Goal: Task Accomplishment & Management: Manage account settings

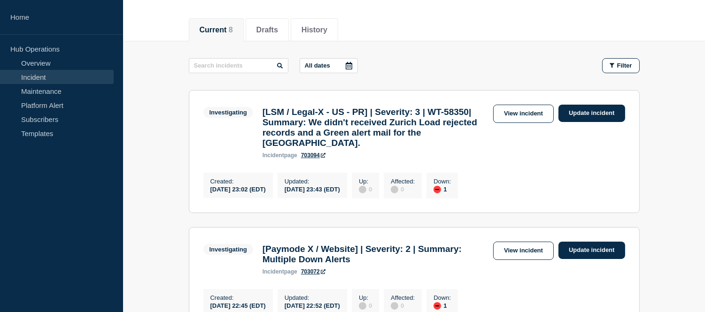
scroll to position [52, 0]
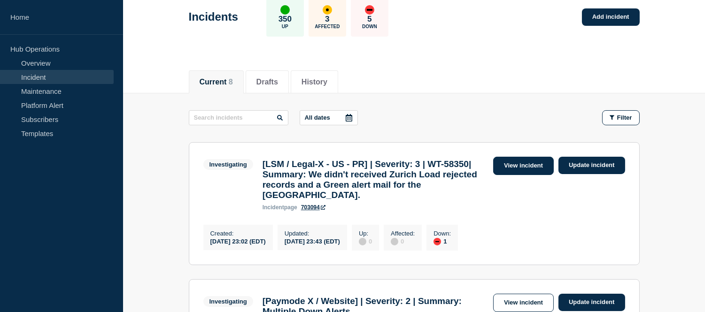
click at [508, 167] on link "View incident" at bounding box center [523, 166] width 61 height 18
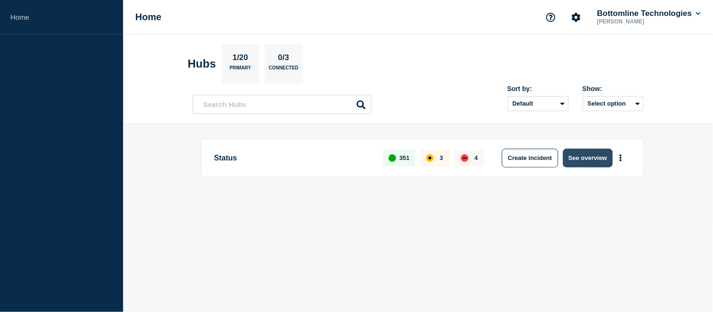
click at [574, 155] on button "See overview" at bounding box center [588, 158] width 50 height 19
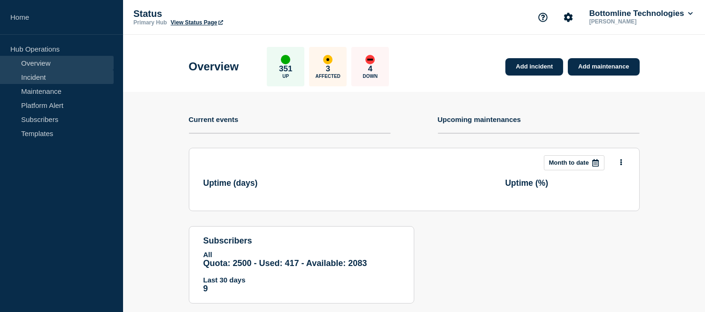
click at [22, 76] on link "Incident" at bounding box center [57, 77] width 114 height 14
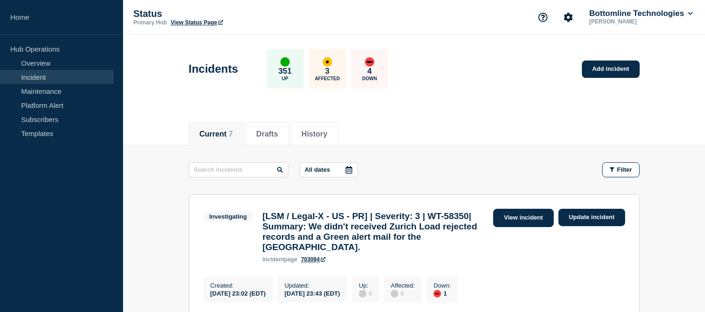
click at [536, 223] on link "View incident" at bounding box center [523, 218] width 61 height 18
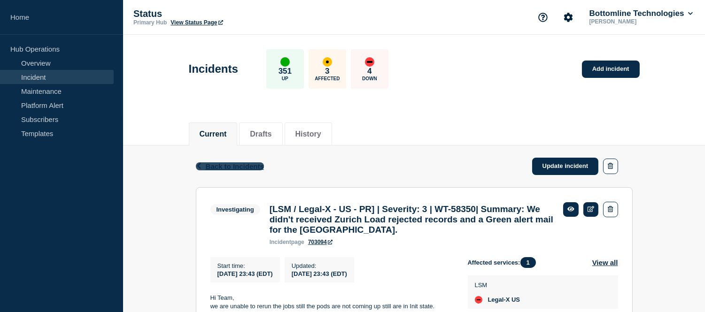
click at [238, 163] on span "Back to Incidents" at bounding box center [235, 167] width 58 height 8
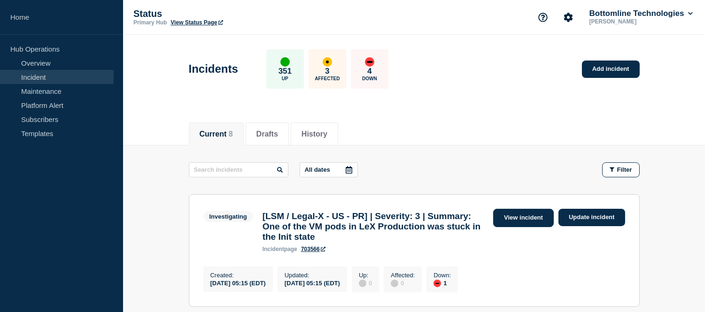
click at [524, 218] on link "View incident" at bounding box center [523, 218] width 61 height 18
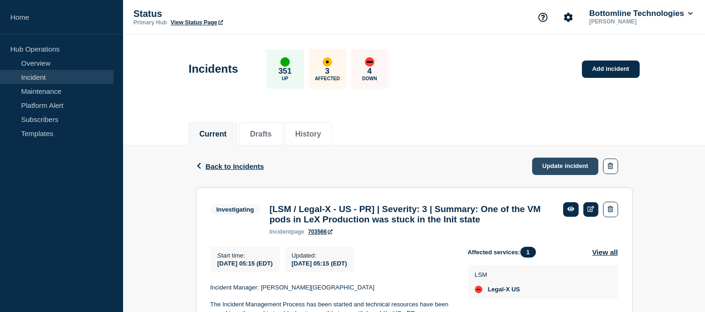
click at [545, 168] on link "Update incident" at bounding box center [565, 166] width 67 height 17
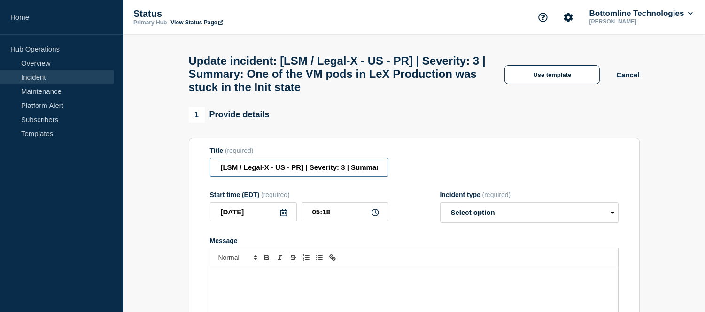
click at [350, 176] on input "[LSM / Legal-X - US - PR] | Severity: 3 | Summary: One of the VM pods in LeX Pr…" at bounding box center [299, 167] width 178 height 19
paste input "WT-58357"
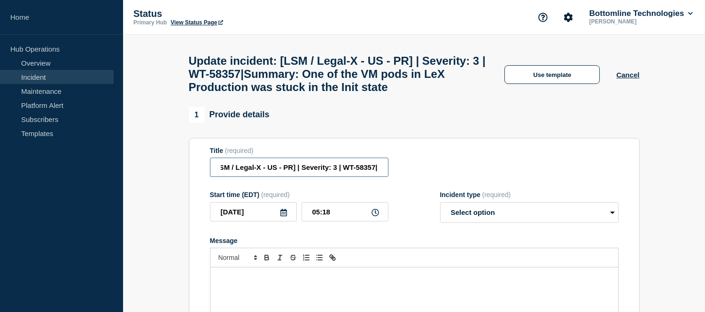
scroll to position [52, 0]
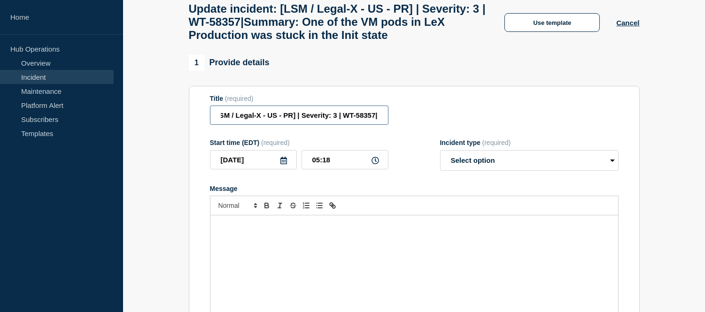
type input "[LSM / Legal-X - US - PR] | Severity: 3 | WT-58357|Summary: One of the VM pods …"
click at [467, 171] on select "Select option Investigating Identified Monitoring Resolved" at bounding box center [529, 160] width 178 height 21
select select "investigating"
click at [440, 171] on select "Select option Investigating Identified Monitoring Resolved" at bounding box center [529, 160] width 178 height 21
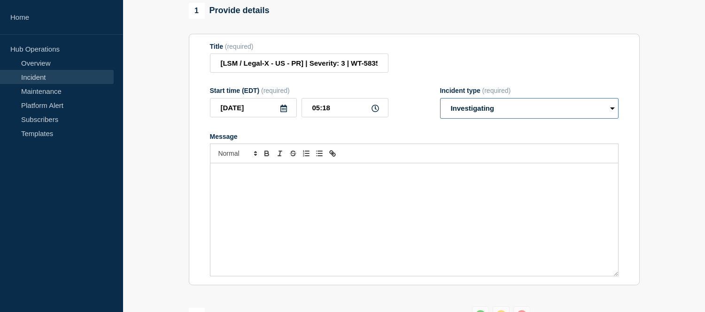
scroll to position [156, 0]
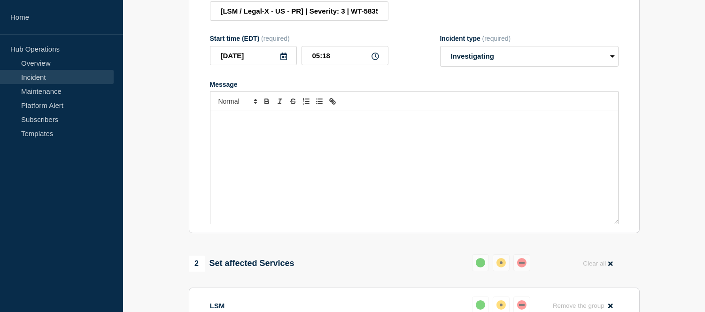
click at [326, 171] on div "Message" at bounding box center [414, 167] width 408 height 113
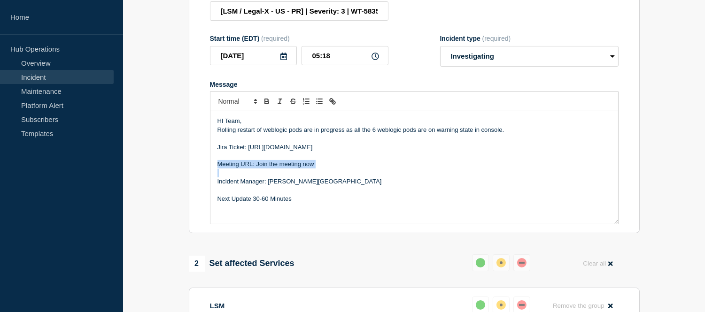
drag, startPoint x: 324, startPoint y: 194, endPoint x: 219, endPoint y: 188, distance: 104.9
click at [219, 188] on div "HI Team, Rolling restart of weblogic pods are in progress as all the 6 weblogic…" at bounding box center [414, 167] width 408 height 113
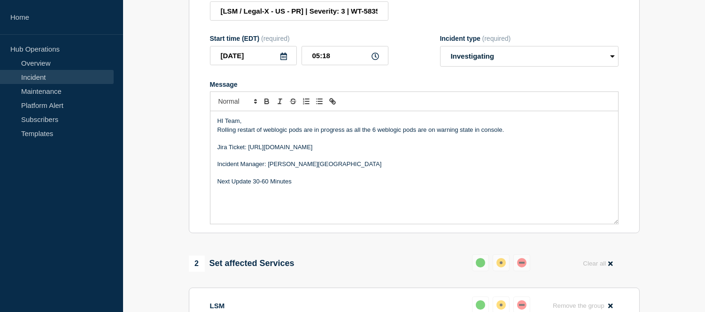
drag, startPoint x: 380, startPoint y: 170, endPoint x: 248, endPoint y: 169, distance: 132.5
click at [248, 152] on p "Jira Ticket: [URL][DOMAIN_NAME]" at bounding box center [414, 147] width 394 height 8
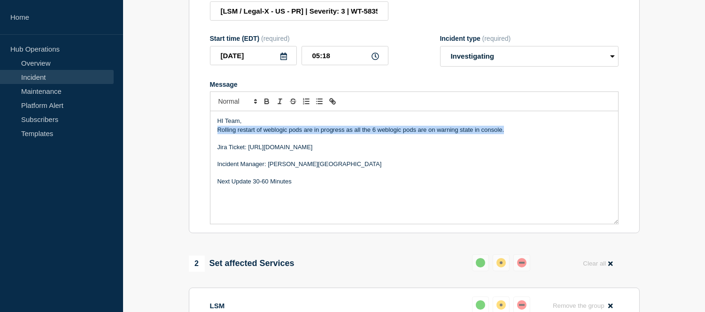
drag, startPoint x: 513, startPoint y: 153, endPoint x: 214, endPoint y: 158, distance: 299.2
click at [214, 158] on div "HI Team, Rolling restart of weblogic pods are in progress as all the 6 weblogic…" at bounding box center [414, 167] width 408 height 113
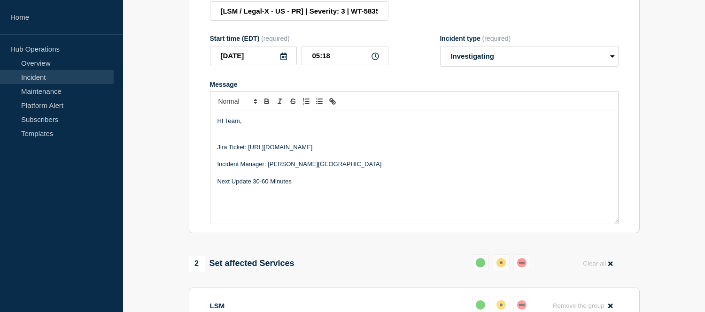
paste div "Message"
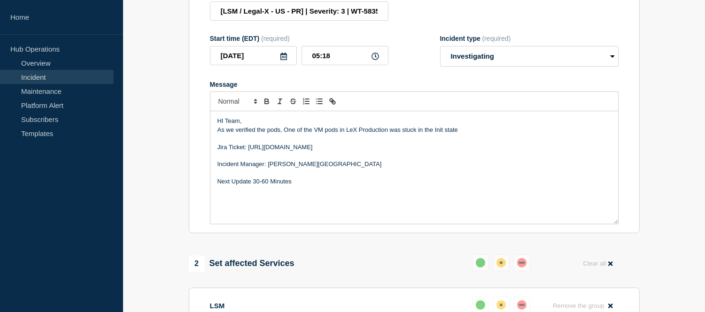
click at [312, 134] on p "As we verified the pods, One of the VM pods in LeX Production was stuck in the …" at bounding box center [414, 130] width 394 height 8
click at [477, 134] on p "As we verified the pods, One of the lex VM pods in LeX Production was stuck in …" at bounding box center [414, 130] width 394 height 8
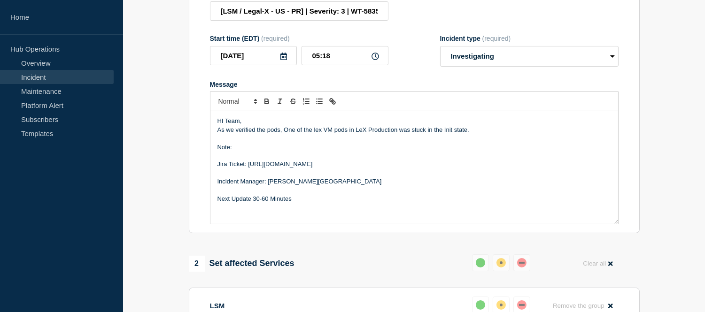
click at [223, 125] on p "HI Team," at bounding box center [414, 121] width 394 height 8
click at [239, 152] on p "Note:" at bounding box center [414, 147] width 394 height 8
click at [233, 152] on p "Note: No issue with LeX Production sites" at bounding box center [414, 147] width 394 height 8
drag, startPoint x: 360, startPoint y: 171, endPoint x: 233, endPoint y: 171, distance: 126.3
click at [233, 152] on p "Note: As of now No issue with LeX Production sites" at bounding box center [414, 147] width 394 height 8
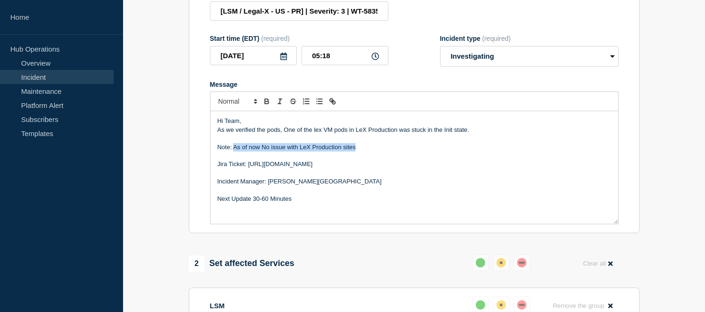
copy p "As of now No issue with LeX Production sites"
click at [233, 152] on p "Note: As of now, there are no issues with the LeX Production sites" at bounding box center [414, 147] width 394 height 8
click at [398, 152] on p "Note: As of now, there are no issues with the LeX Production sites" at bounding box center [414, 147] width 394 height 8
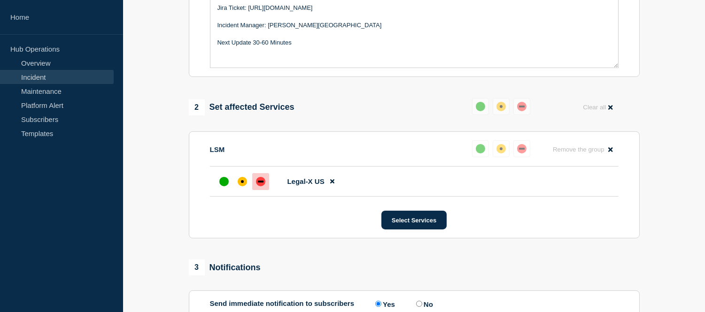
scroll to position [365, 0]
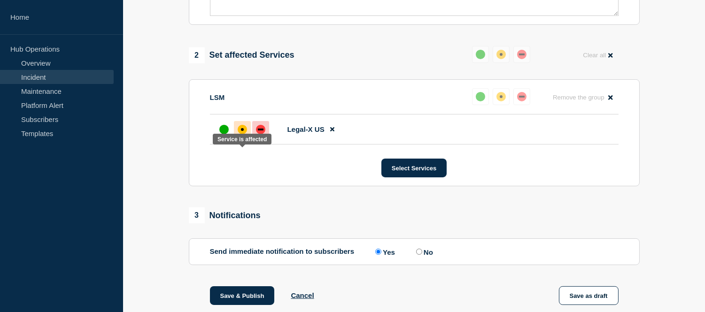
click at [237, 138] on div at bounding box center [242, 129] width 17 height 17
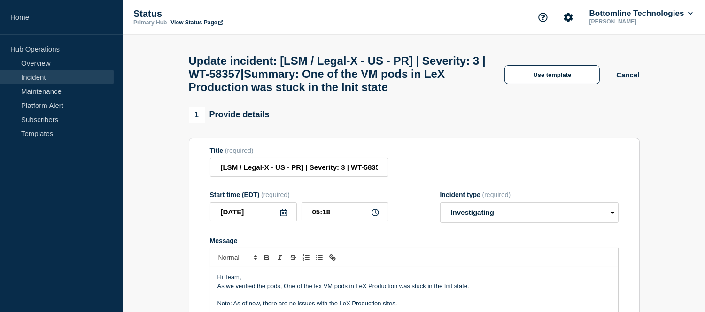
scroll to position [104, 0]
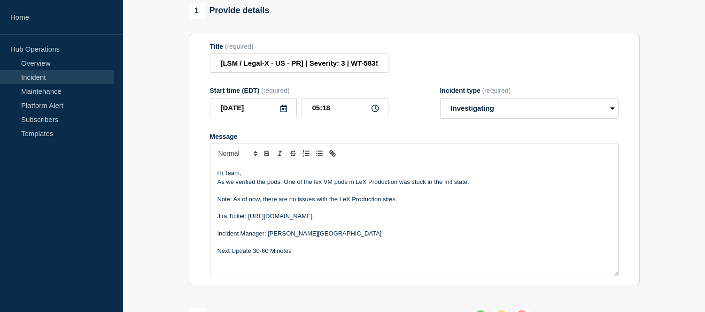
click at [264, 178] on p "Hi Team," at bounding box center [414, 173] width 394 height 8
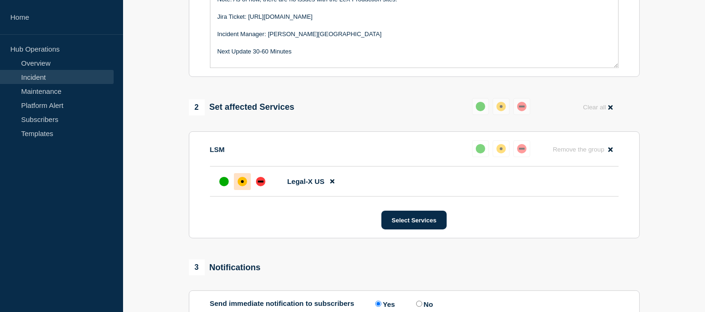
scroll to position [499, 0]
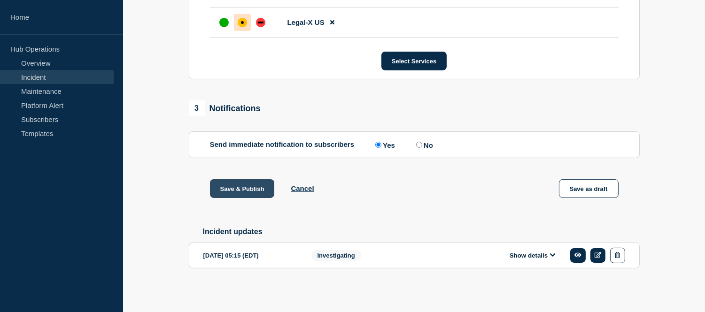
click at [250, 185] on button "Save & Publish" at bounding box center [242, 188] width 65 height 19
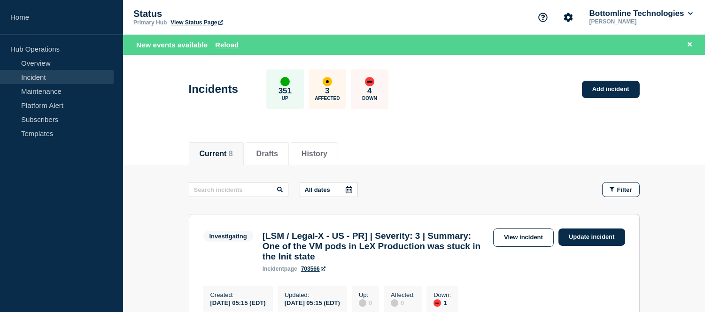
scroll to position [156, 0]
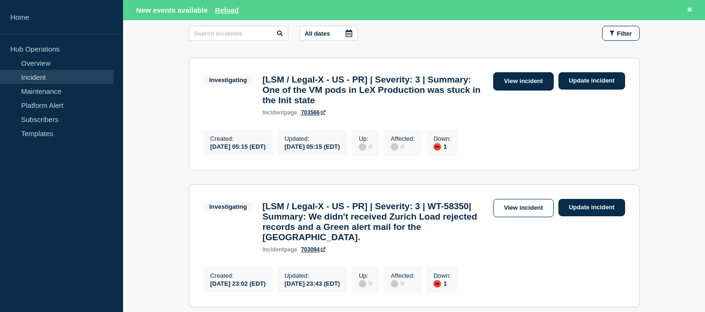
click at [505, 86] on link "View incident" at bounding box center [523, 81] width 61 height 18
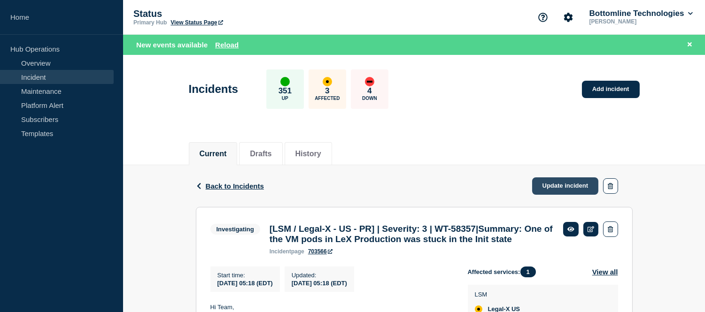
click at [543, 186] on link "Update incident" at bounding box center [565, 186] width 67 height 17
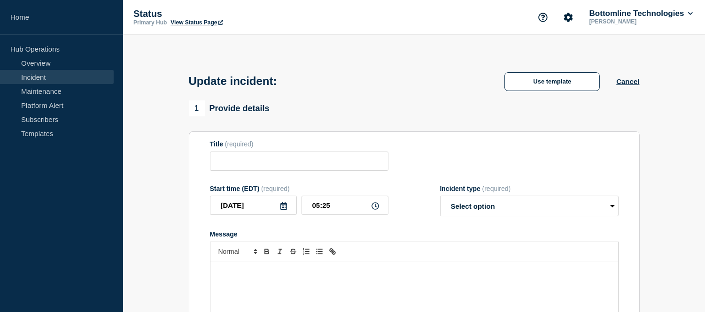
type input "[LSM / Legal-X - US - PR] | Severity: 3 | WT-58357|Summary: One of the VM pods …"
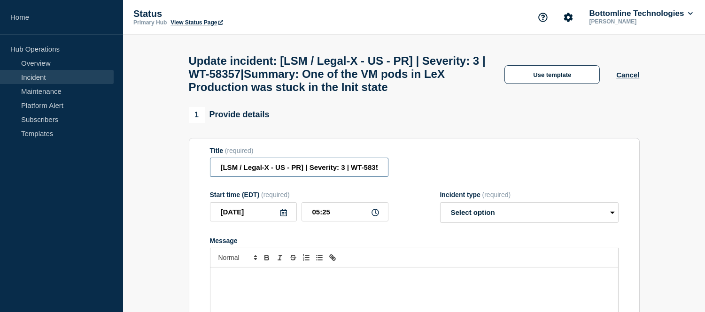
click at [343, 177] on input "[LSM / Legal-X - US - PR] | Severity: 3 | WT-58357|Summary: One of the VM pods …" at bounding box center [299, 167] width 178 height 19
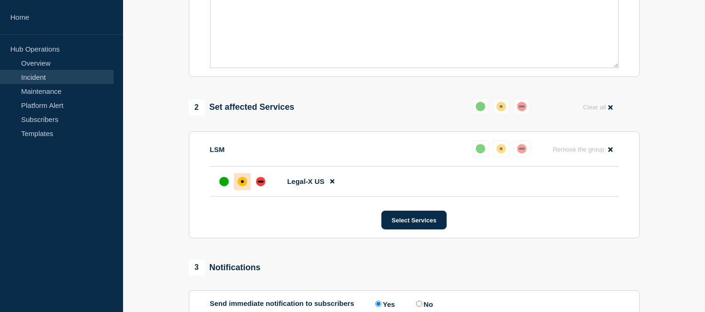
scroll to position [530, 0]
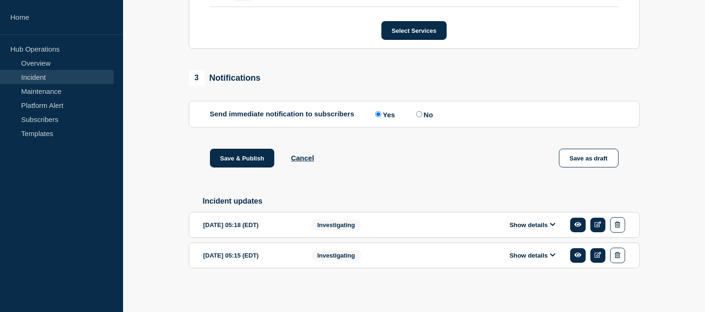
click at [516, 227] on button "Show details" at bounding box center [533, 225] width 52 height 8
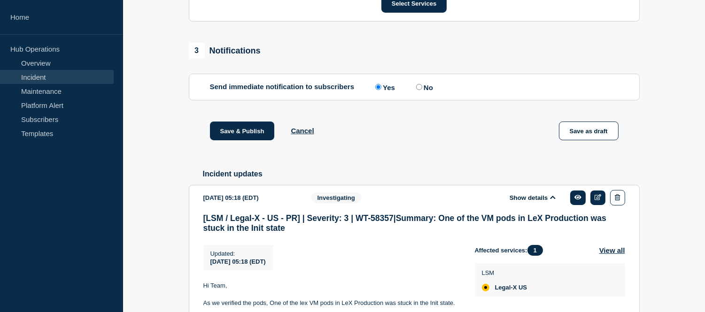
scroll to position [710, 0]
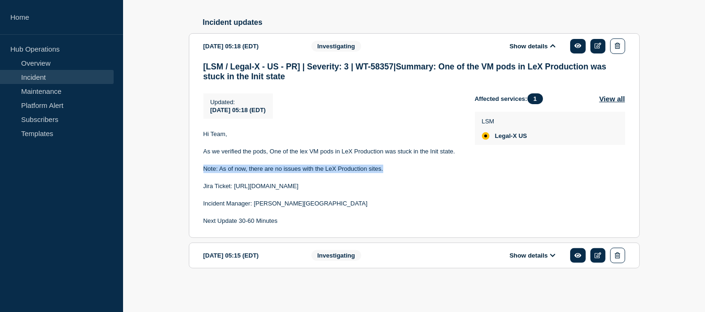
drag, startPoint x: 385, startPoint y: 167, endPoint x: 201, endPoint y: 168, distance: 184.1
click at [201, 168] on section "[DATE] 05:18 (EDT) Show details Investigating [LSM / Legal-X - US - PR] | Sever…" at bounding box center [414, 135] width 451 height 205
copy p "Note: As of now, there are no issues with the LeX Production sites."
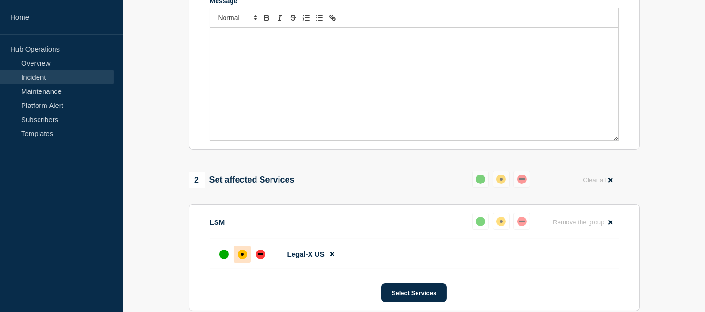
scroll to position [83, 0]
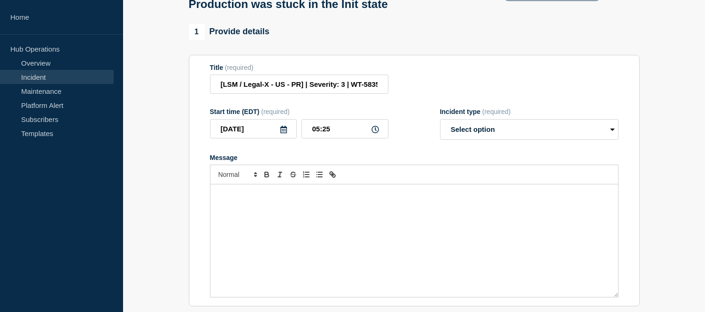
click at [285, 199] on p "Message" at bounding box center [414, 194] width 394 height 8
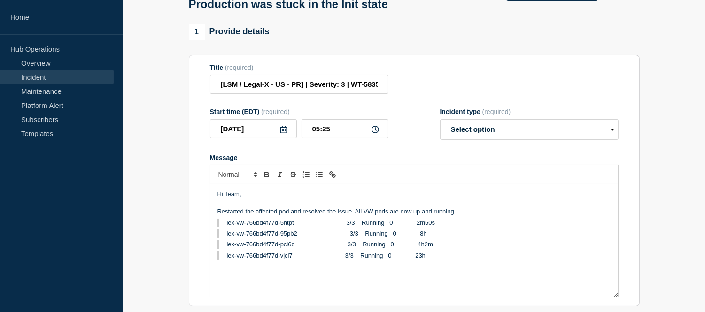
scroll to position [135, 0]
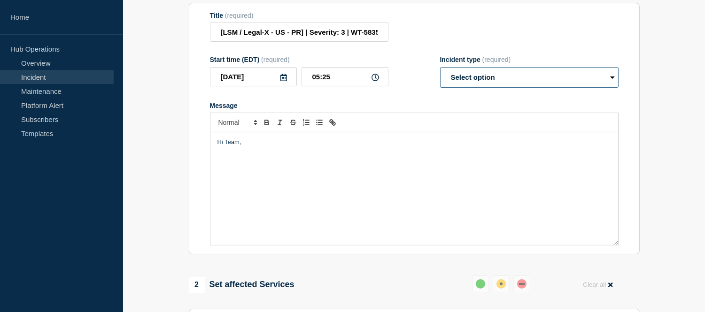
click at [467, 88] on select "Select option Investigating Identified Monitoring Resolved" at bounding box center [529, 77] width 178 height 21
select select "resolved"
click at [440, 88] on select "Select option Investigating Identified Monitoring Resolved" at bounding box center [529, 77] width 178 height 21
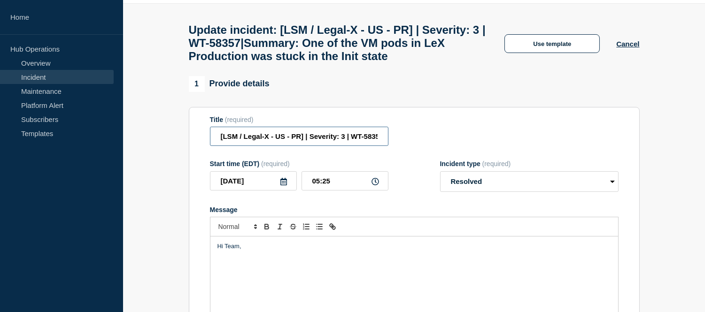
click at [325, 146] on input "[LSM / Legal-X - US - PR] | Severity: 3 | WT-58357|Summary: One of the VM pods …" at bounding box center [299, 136] width 178 height 19
type input "[LSM / Legal-X - US - PR] | Severity: 3 | WT-58357|Summary: One of the VW pods …"
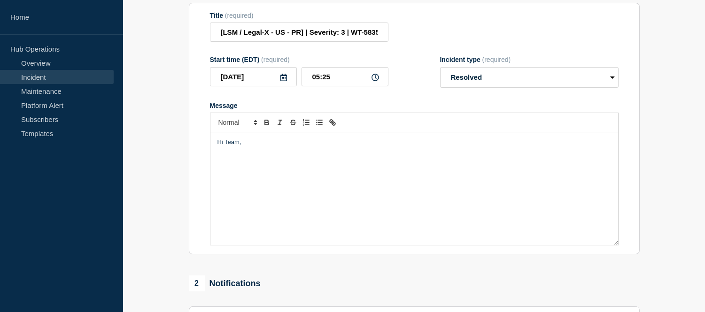
click at [226, 181] on div "Hi Team," at bounding box center [414, 188] width 408 height 113
click at [246, 160] on div "Hi Team," at bounding box center [414, 188] width 408 height 113
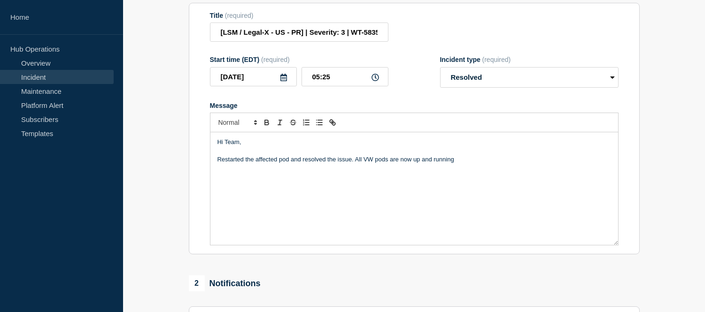
click at [240, 181] on p "Message" at bounding box center [414, 177] width 394 height 8
click at [265, 181] on p "Message" at bounding box center [414, 177] width 394 height 8
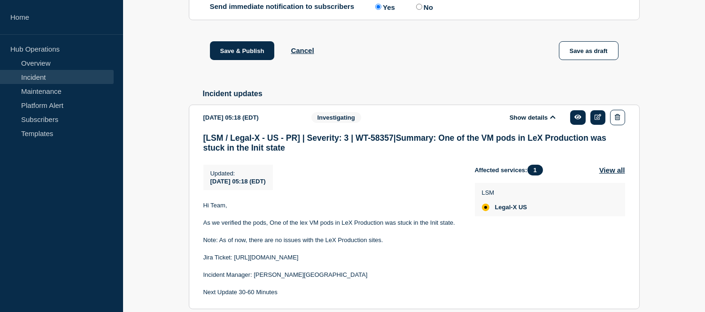
scroll to position [547, 0]
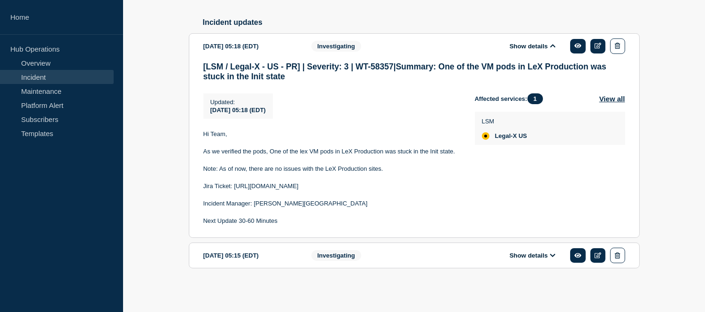
drag, startPoint x: 358, startPoint y: 183, endPoint x: 203, endPoint y: 187, distance: 155.5
click at [203, 187] on p "Jira Ticket: [URL][DOMAIN_NAME]" at bounding box center [331, 186] width 256 height 8
copy p "Jira Ticket: [URL][DOMAIN_NAME]"
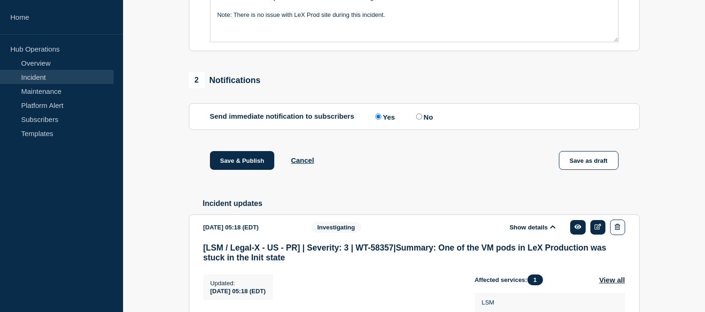
click at [397, 19] on p "Note: There is no issue with LeX Prod site during this incident." at bounding box center [414, 15] width 394 height 8
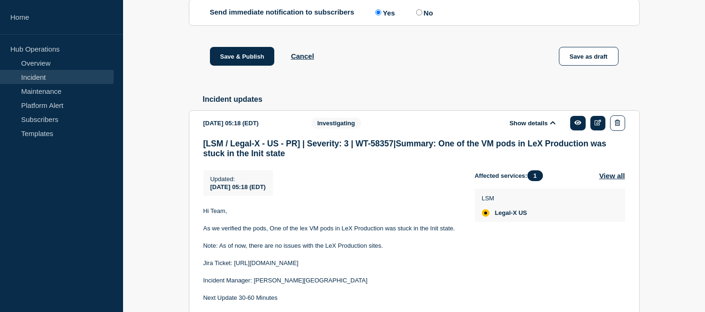
scroll to position [234, 0]
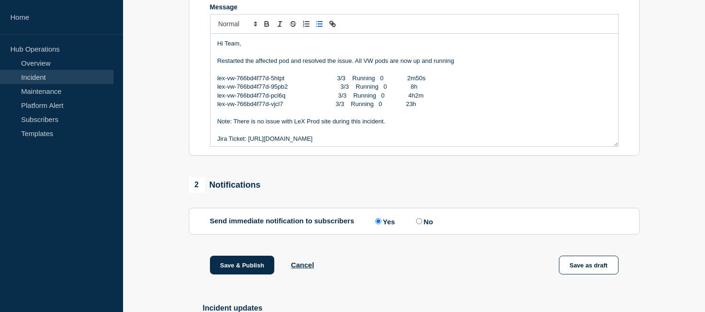
click at [320, 28] on icon "Toggle bulleted list" at bounding box center [319, 24] width 8 height 8
click at [278, 65] on p "Restarted the affected pod and resolved the issue. All VW pods are now up and r…" at bounding box center [414, 61] width 394 height 8
click at [373, 65] on p "Restarted the affected vw pod and resolved the issue. All VW pods are now up an…" at bounding box center [414, 61] width 394 height 8
click at [330, 126] on p "Note: There is no issue with LeX Prod site during this incident." at bounding box center [414, 121] width 394 height 8
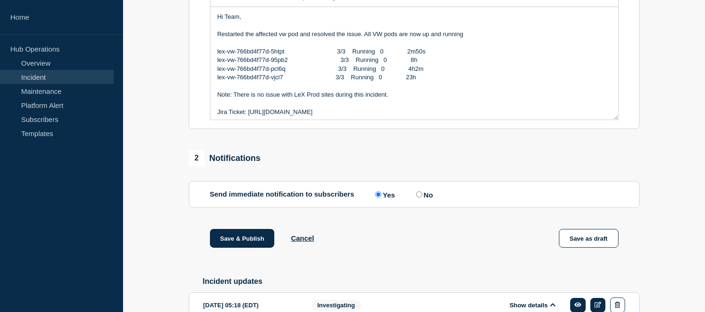
scroll to position [313, 0]
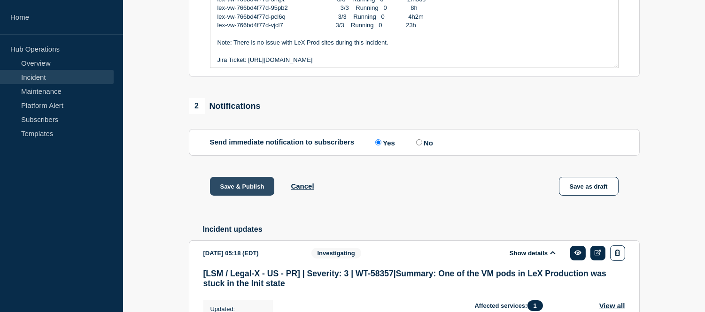
click at [252, 196] on button "Save & Publish" at bounding box center [242, 186] width 65 height 19
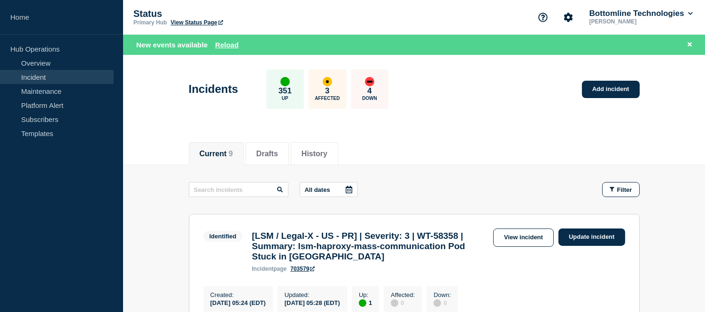
click at [62, 77] on link "Incident" at bounding box center [57, 77] width 114 height 14
click at [688, 44] on icon at bounding box center [690, 44] width 4 height 6
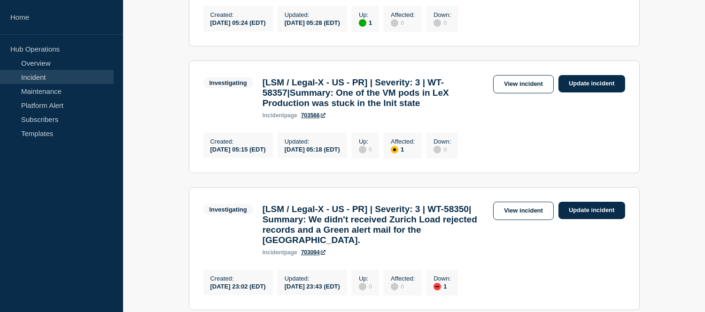
scroll to position [209, 0]
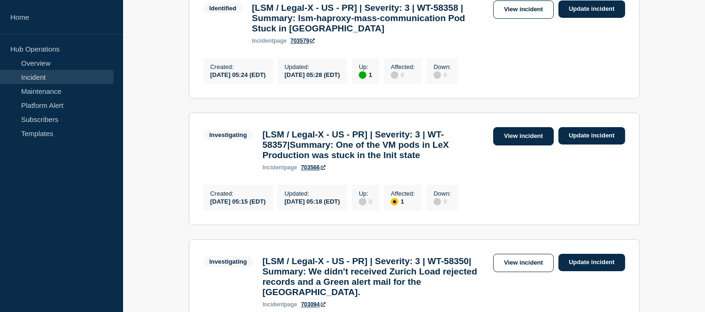
click at [509, 142] on link "View incident" at bounding box center [523, 136] width 61 height 18
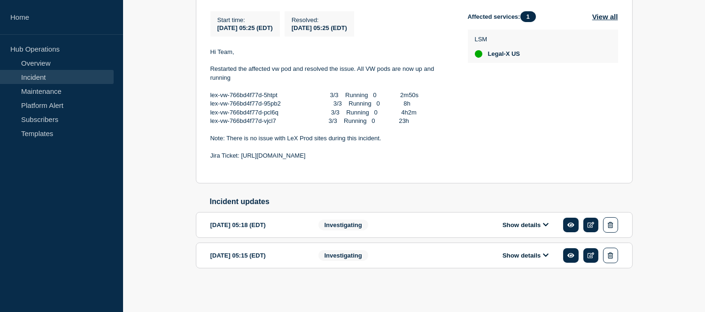
scroll to position [151, 0]
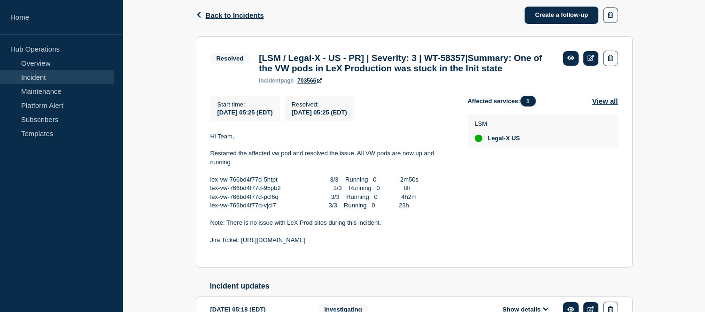
click at [231, 19] on div "Back Back to Incidents Create a follow-up" at bounding box center [414, 15] width 437 height 42
click at [231, 15] on span "Back to Incidents" at bounding box center [235, 15] width 58 height 8
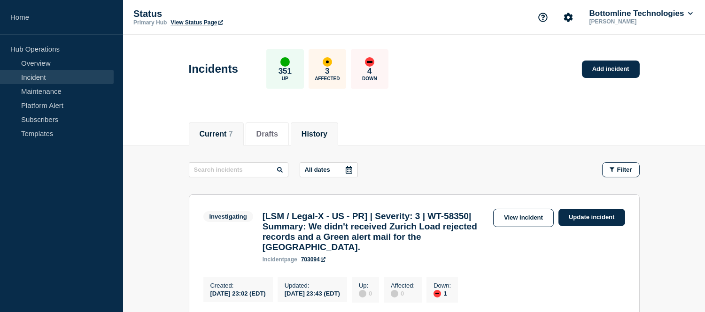
click at [326, 134] on button "History" at bounding box center [315, 134] width 26 height 8
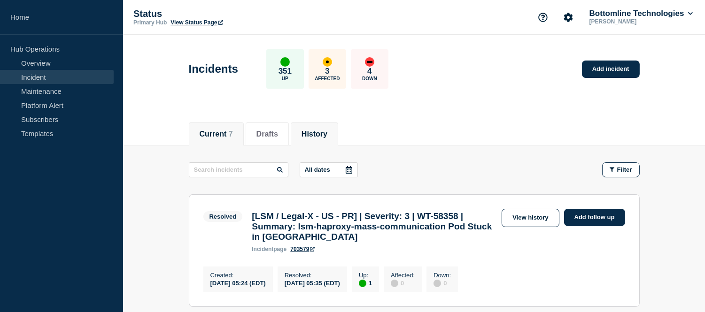
click at [216, 125] on li "Current 7" at bounding box center [216, 134] width 55 height 23
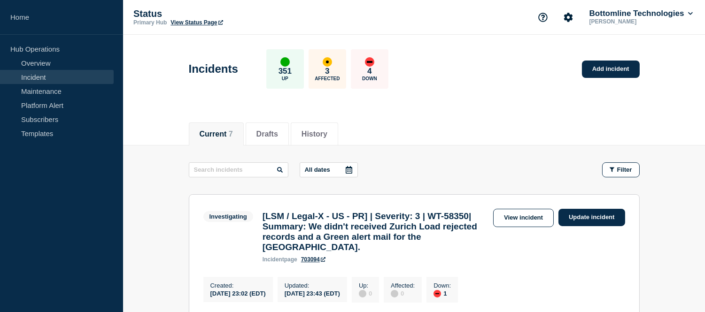
scroll to position [156, 0]
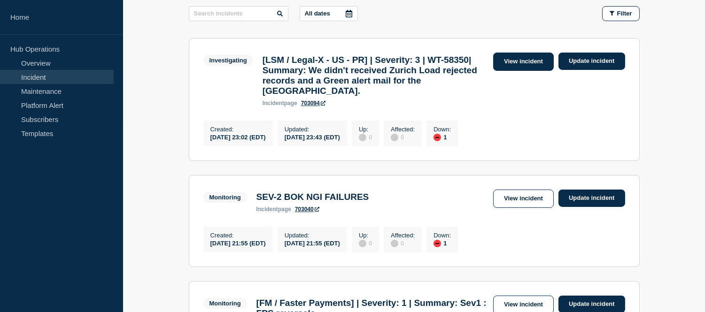
click at [517, 62] on link "View incident" at bounding box center [523, 62] width 61 height 18
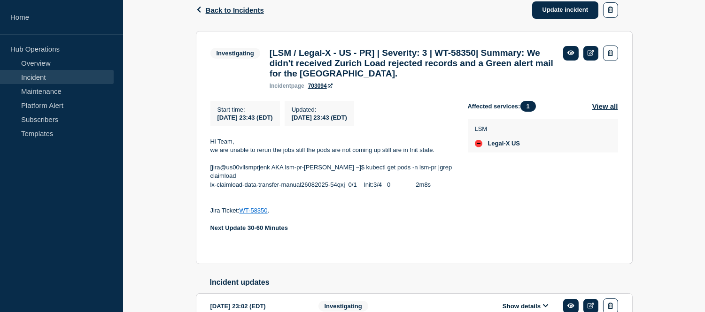
scroll to position [52, 0]
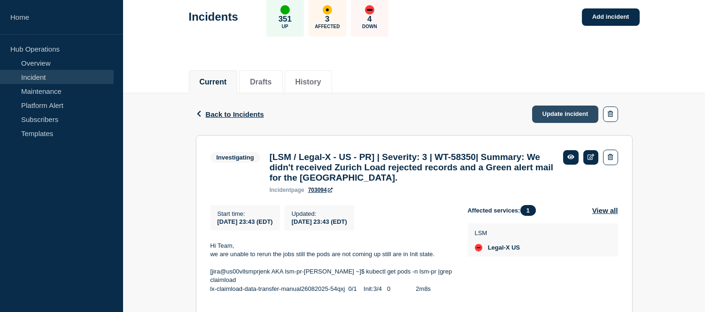
click at [542, 119] on link "Update incident" at bounding box center [565, 114] width 67 height 17
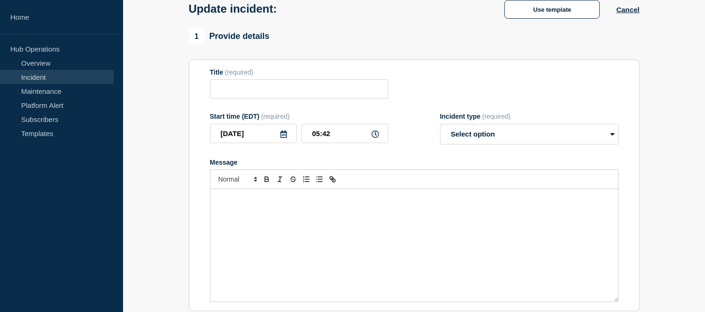
type input "[LSM / Legal-X - US - PR] | Severity: 3 | WT-58350| Summary: We didn't received…"
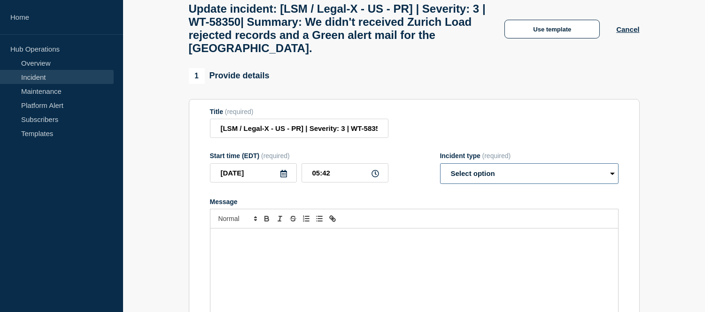
click at [471, 179] on select "Select option Investigating Identified Monitoring Resolved" at bounding box center [529, 173] width 178 height 21
select select "resolved"
click at [440, 175] on select "Select option Investigating Identified Monitoring Resolved" at bounding box center [529, 173] width 178 height 21
click at [313, 243] on p "Message" at bounding box center [414, 238] width 394 height 8
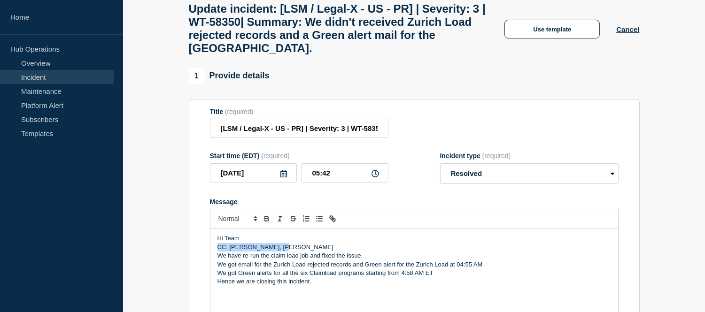
click at [288, 254] on div "Hi Team CC: Kwong-Chip, [PERSON_NAME] We have re-run the claim load job and fix…" at bounding box center [414, 285] width 408 height 113
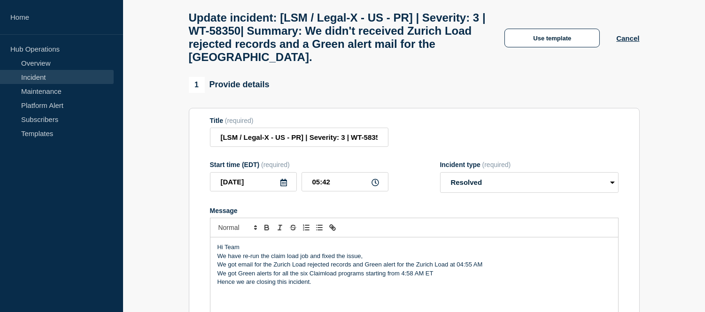
scroll to position [147, 0]
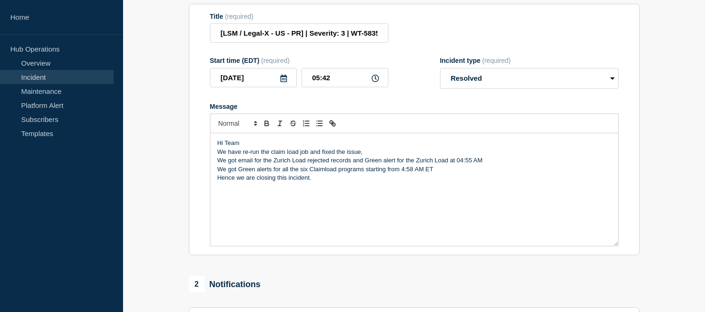
click at [372, 156] on p "We have re-run the claim load job and fixed the issue," at bounding box center [414, 152] width 394 height 8
drag, startPoint x: 313, startPoint y: 193, endPoint x: 215, endPoint y: 190, distance: 98.2
click at [215, 190] on div "Hi Team We have re-run the claim load job and fixed the issue, We got email for…" at bounding box center [414, 189] width 408 height 113
click at [250, 147] on p "Hi Team" at bounding box center [414, 143] width 394 height 8
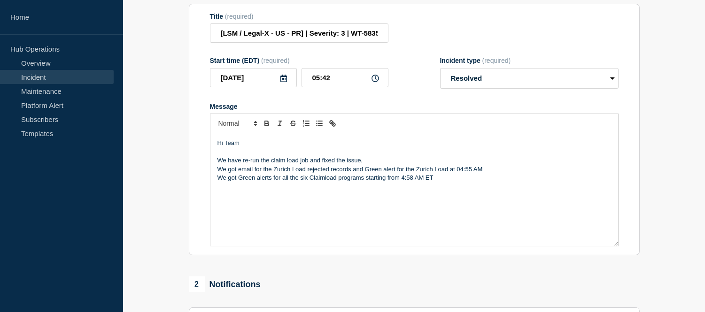
click at [369, 165] on p "We have re-run the claim load job and fixed the issue," at bounding box center [414, 160] width 394 height 8
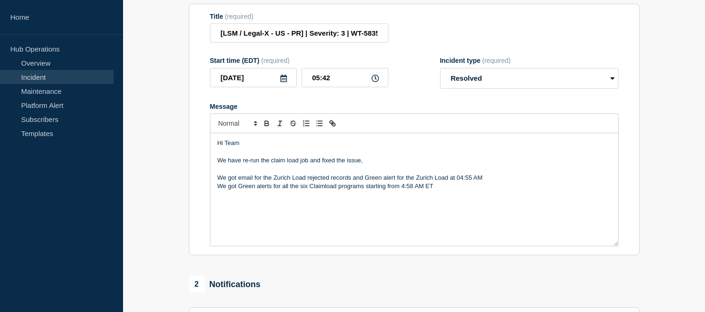
click at [437, 191] on p "We got Green alerts for all the six Claimload programs starting from 4:58 AM ET" at bounding box center [414, 186] width 394 height 8
click at [481, 182] on p "We got email for the Zurich Load rejected records and Green alert for the Zuric…" at bounding box center [414, 178] width 394 height 8
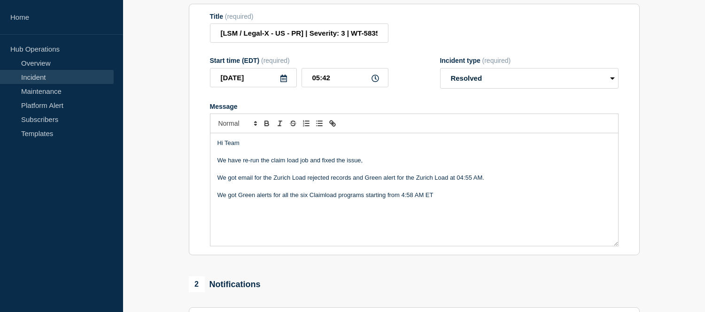
click at [434, 200] on p "We got Green alerts for all the six Claimload programs starting from 4:58 AM ET" at bounding box center [414, 195] width 394 height 8
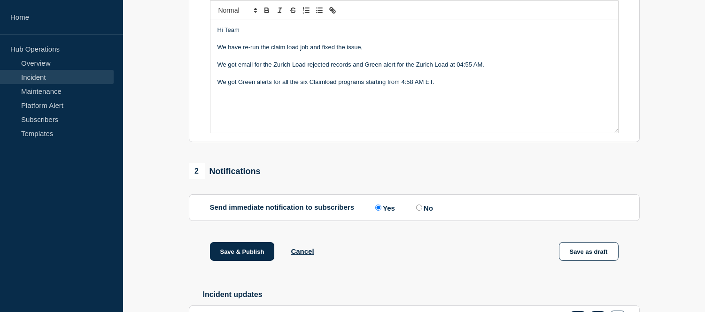
scroll to position [367, 0]
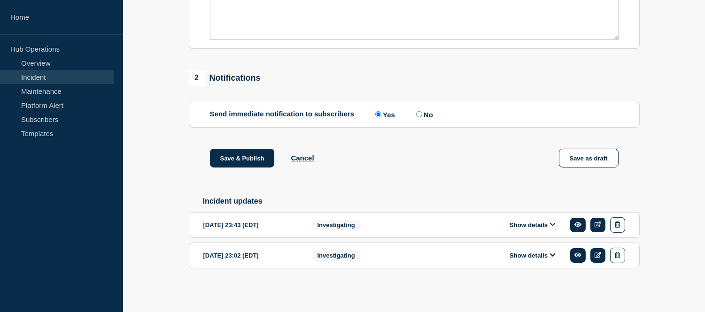
click at [541, 222] on button "Show details" at bounding box center [533, 225] width 52 height 8
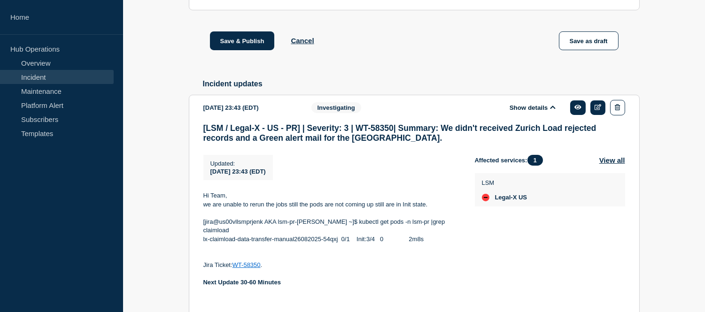
scroll to position [556, 0]
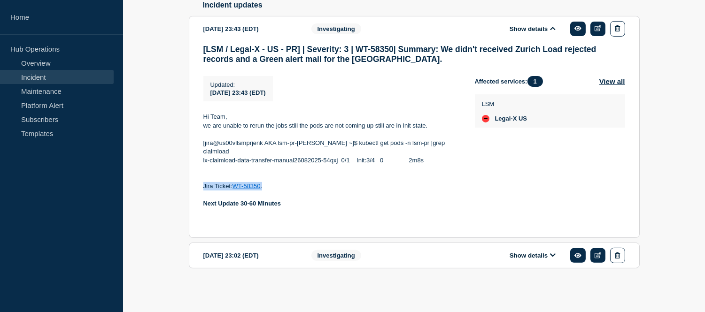
drag, startPoint x: 272, startPoint y: 187, endPoint x: 204, endPoint y: 186, distance: 68.1
click at [204, 186] on p "Jira Ticket: WT-58350 ." at bounding box center [331, 186] width 256 height 8
copy p "Jira Ticket: WT-58350 ."
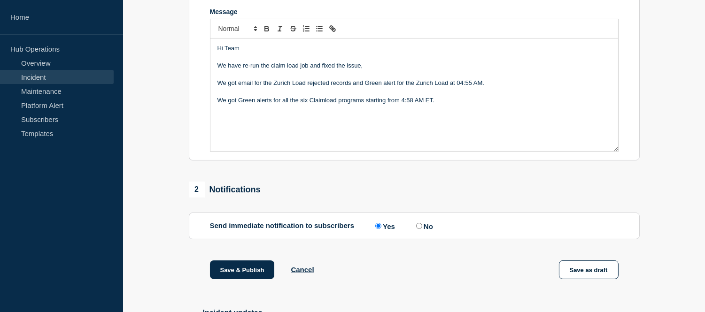
scroll to position [86, 0]
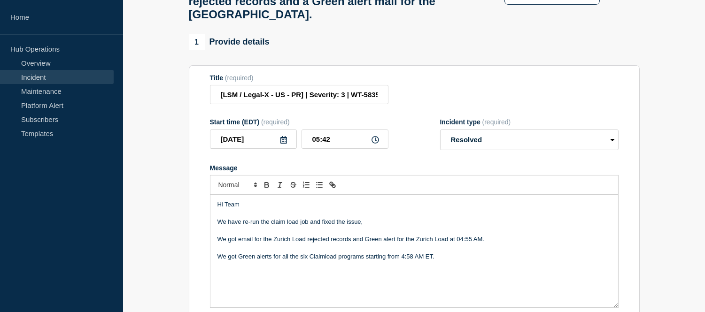
click at [439, 261] on p "We got Green alerts for all the six Claimload programs starting from 4:58 AM ET." at bounding box center [414, 257] width 394 height 8
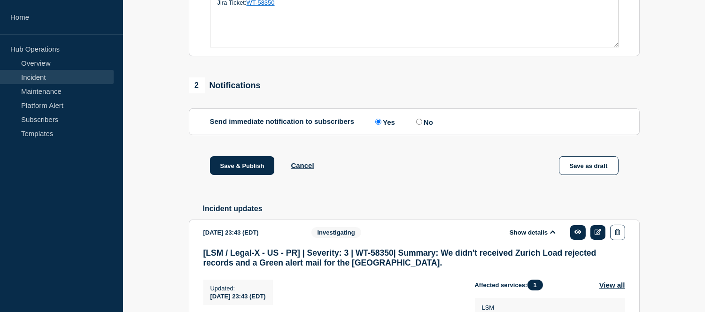
scroll to position [451, 0]
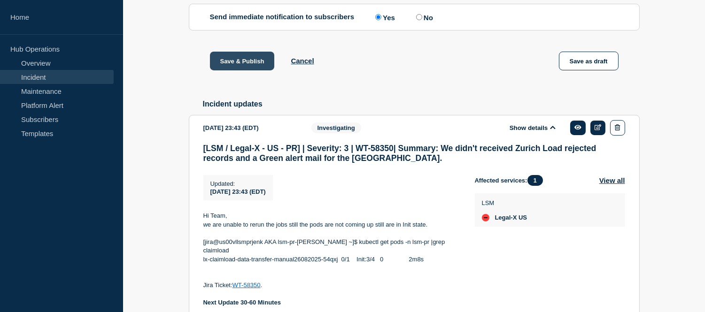
click at [234, 70] on button "Save & Publish" at bounding box center [242, 61] width 65 height 19
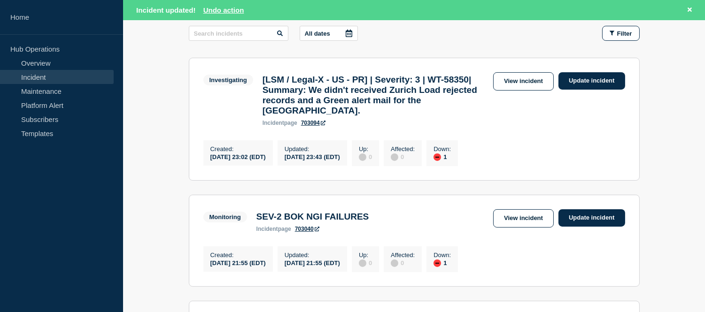
scroll to position [104, 0]
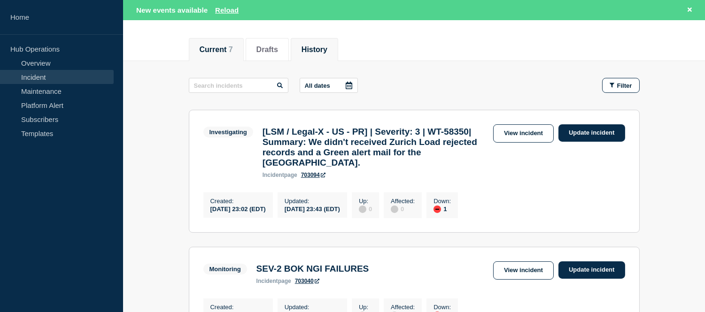
click at [315, 55] on li "History" at bounding box center [314, 49] width 47 height 23
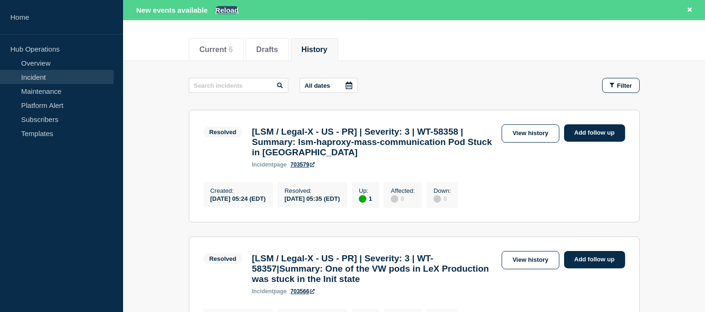
click at [228, 6] on button "Reload" at bounding box center [226, 10] width 23 height 8
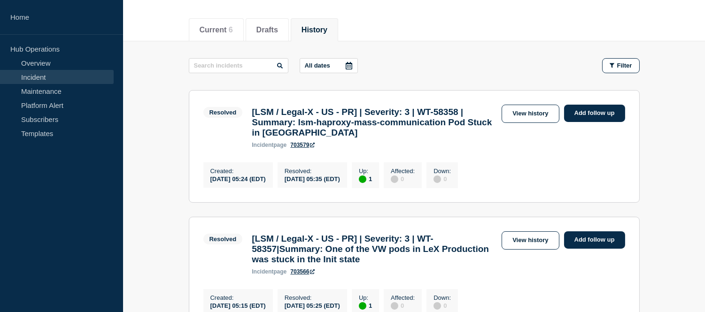
scroll to position [85, 0]
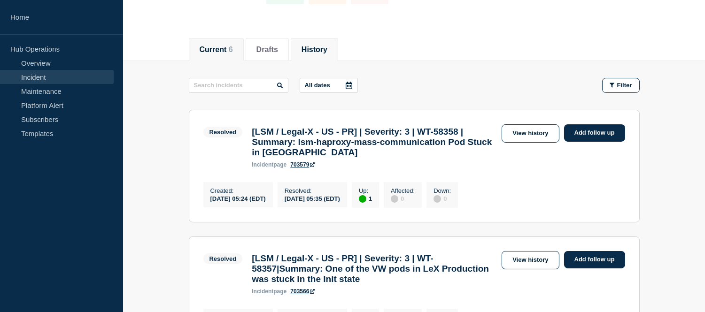
click at [229, 52] on button "Current 6" at bounding box center [216, 50] width 33 height 8
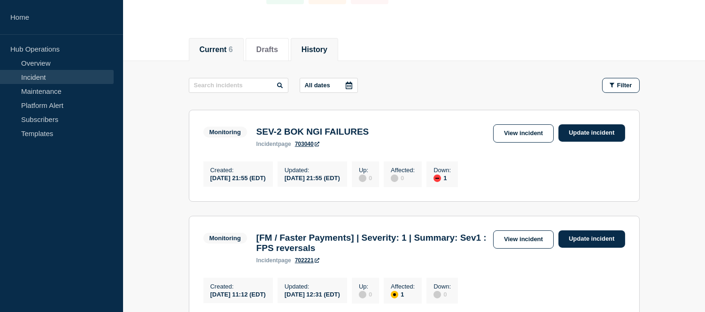
click at [327, 47] on button "History" at bounding box center [315, 50] width 26 height 8
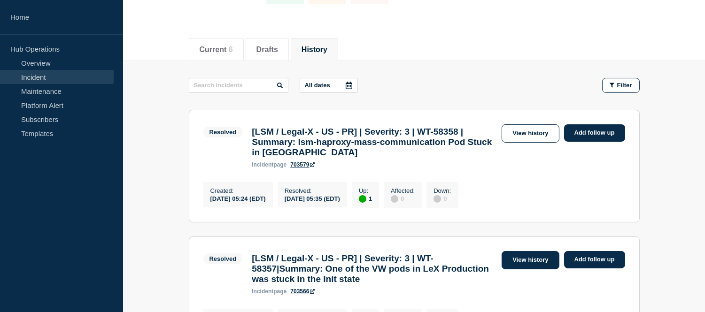
click at [516, 264] on link "View history" at bounding box center [530, 260] width 57 height 18
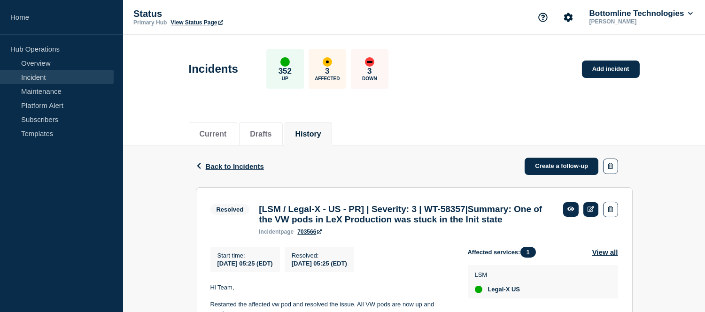
scroll to position [104, 0]
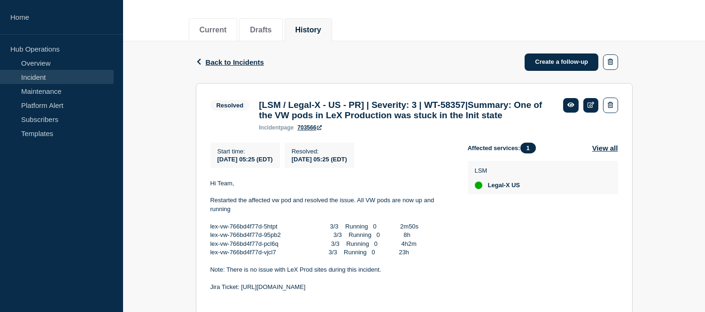
click at [62, 72] on link "Incident" at bounding box center [57, 77] width 114 height 14
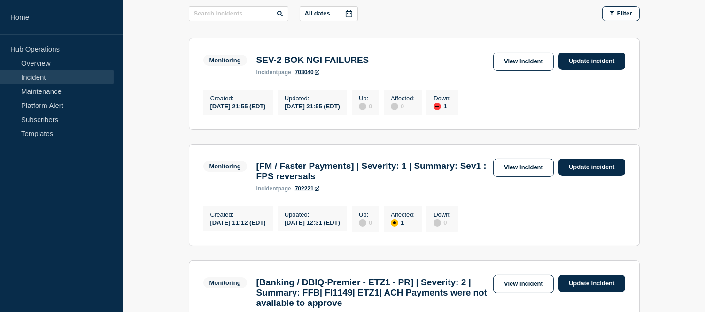
scroll to position [52, 0]
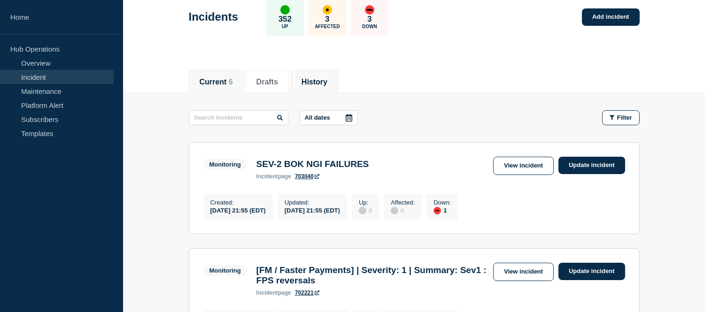
click at [323, 78] on button "History" at bounding box center [315, 82] width 26 height 8
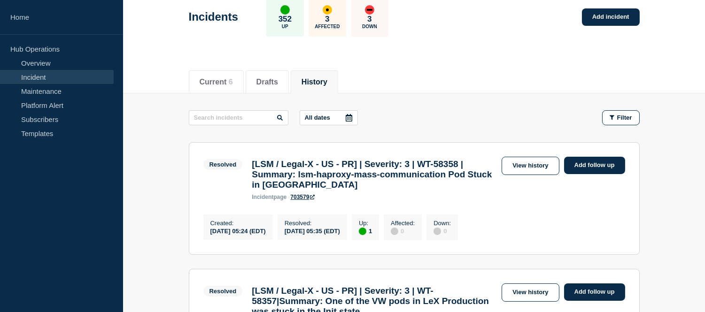
scroll to position [156, 0]
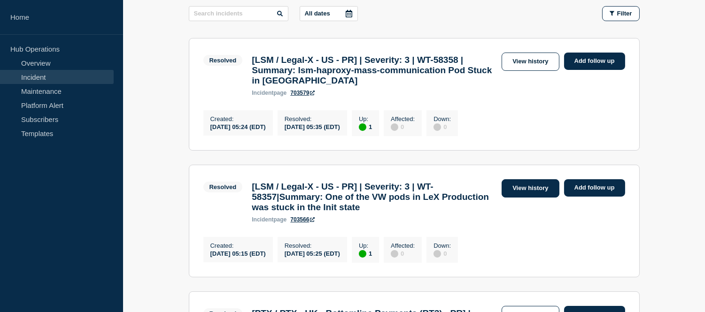
click at [524, 194] on link "View history" at bounding box center [530, 188] width 57 height 18
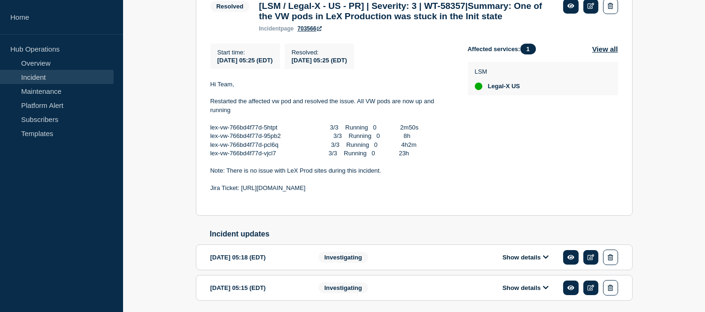
scroll to position [151, 0]
